Goal: Transaction & Acquisition: Subscribe to service/newsletter

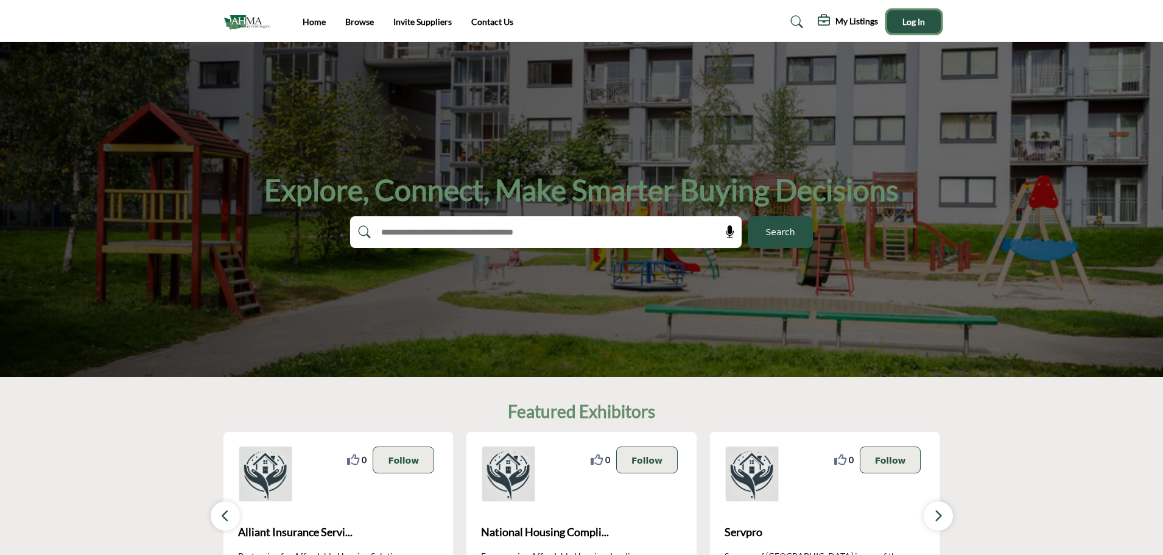
click at [912, 25] on span "Log In" at bounding box center [913, 21] width 23 height 10
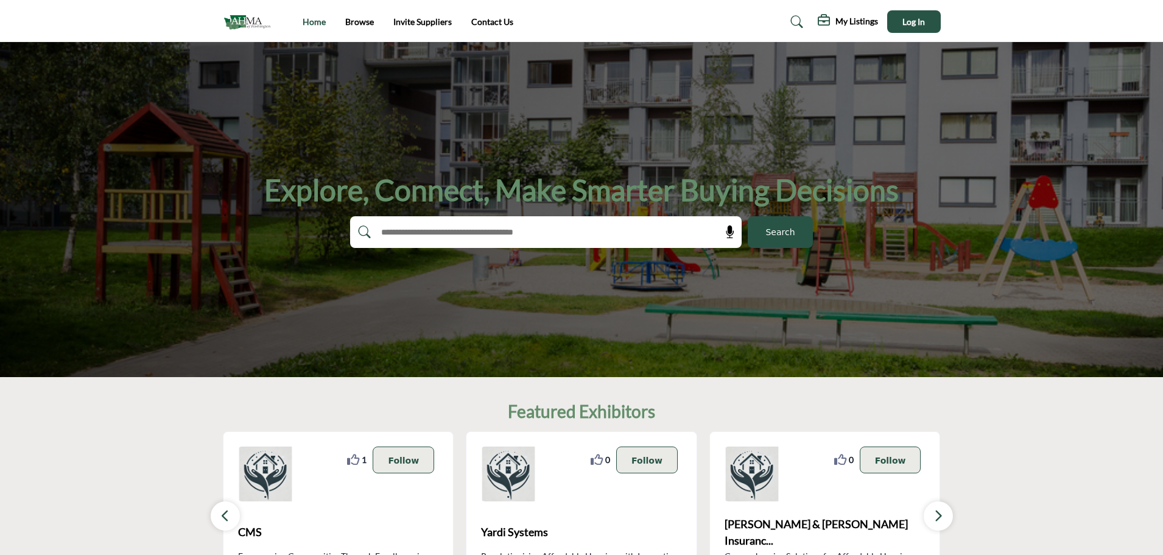
click at [320, 19] on link "Home" at bounding box center [314, 21] width 23 height 10
click at [854, 18] on h5 "My Listings" at bounding box center [856, 21] width 43 height 11
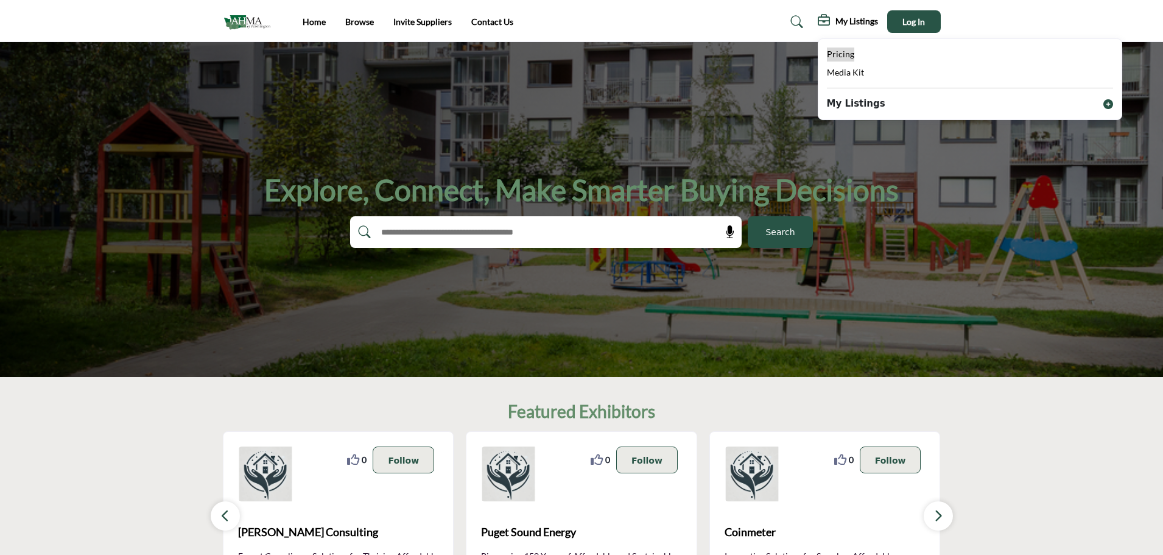
click at [840, 55] on span "Pricing" at bounding box center [840, 54] width 27 height 10
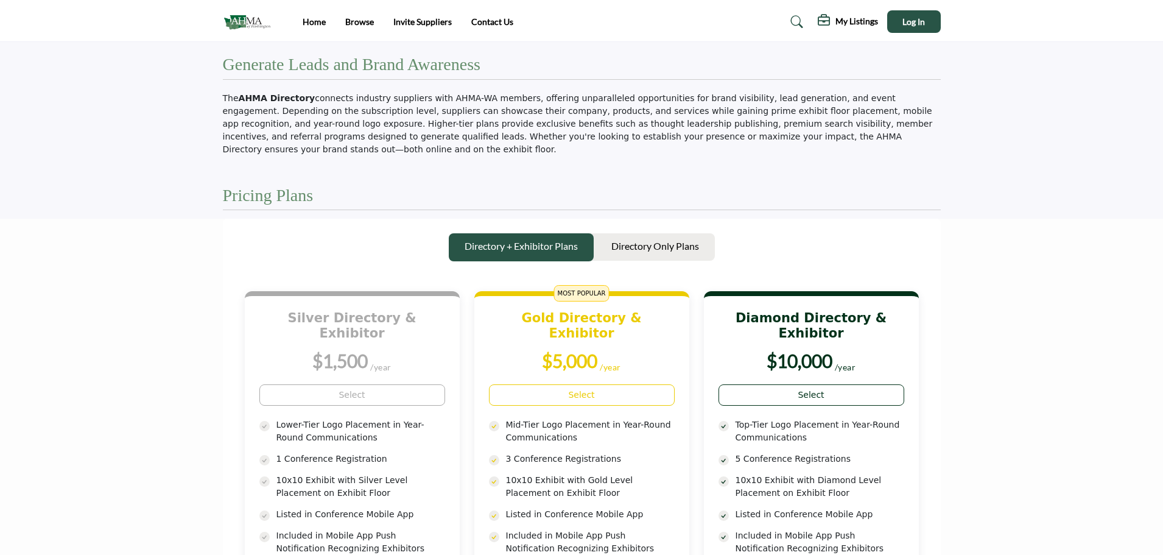
click at [855, 19] on h5 "My Listings" at bounding box center [856, 21] width 43 height 11
click at [846, 50] on span "Pricing" at bounding box center [840, 54] width 27 height 10
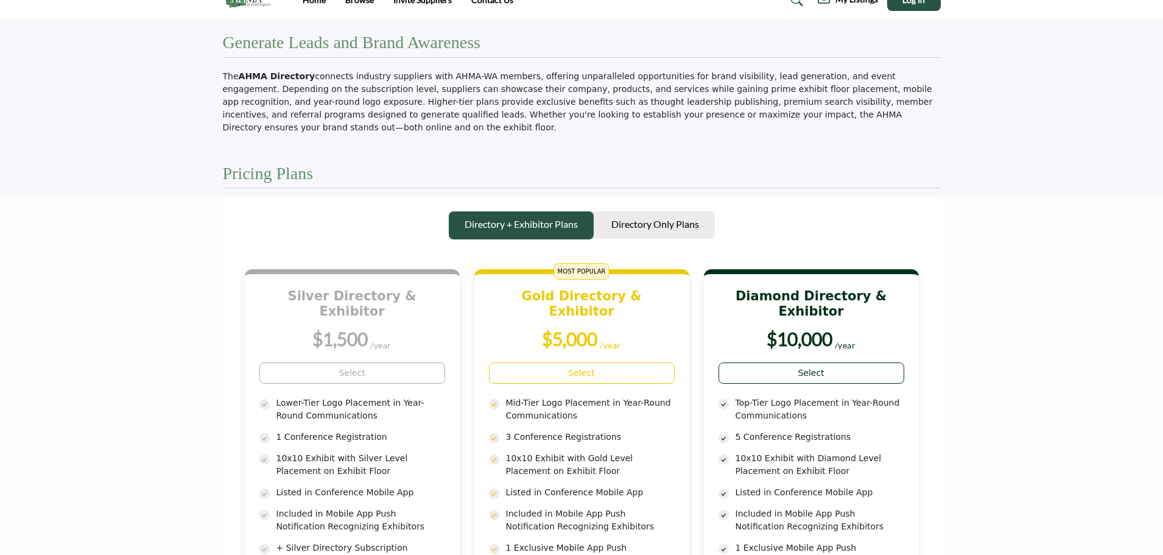
scroll to position [61, 0]
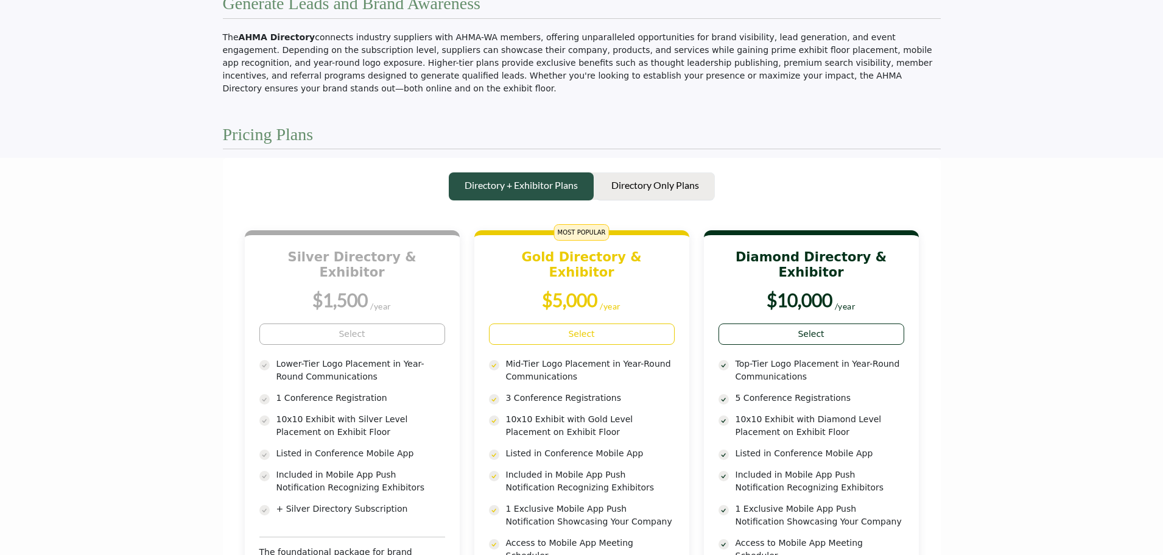
click at [645, 178] on p "Directory Only Plans" at bounding box center [655, 185] width 88 height 15
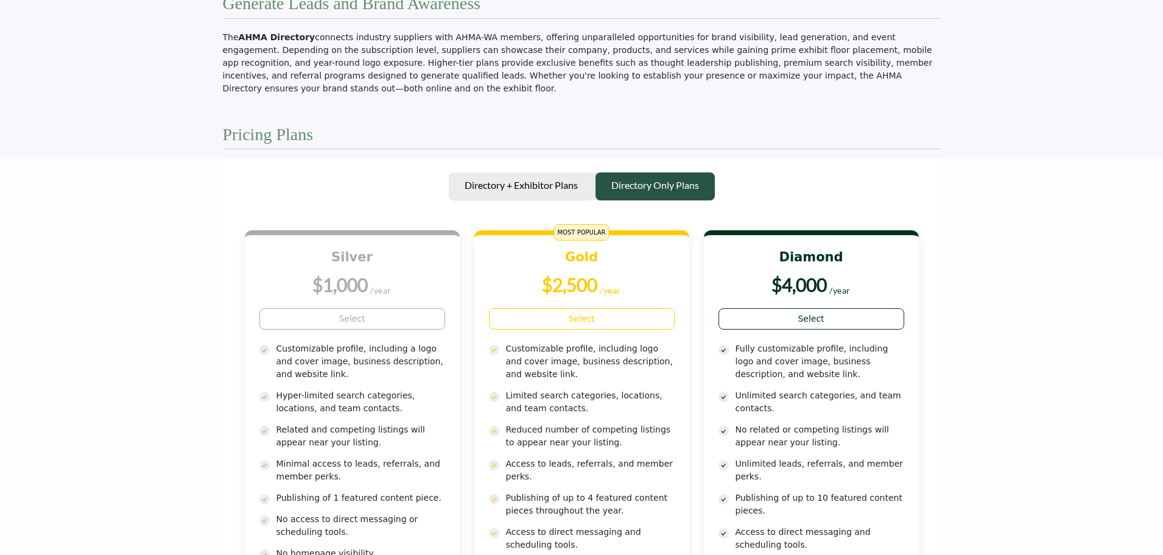
click at [549, 172] on button "Directory + Exhibitor Plans" at bounding box center [521, 186] width 145 height 28
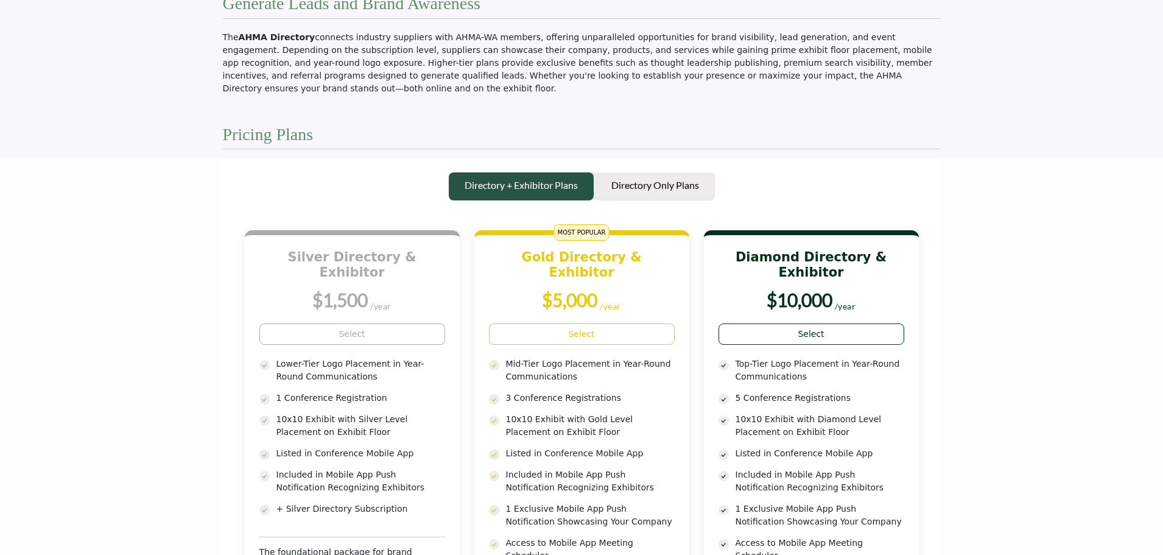
click at [628, 178] on p "Directory Only Plans" at bounding box center [655, 185] width 88 height 15
